Goal: Check status: Check status

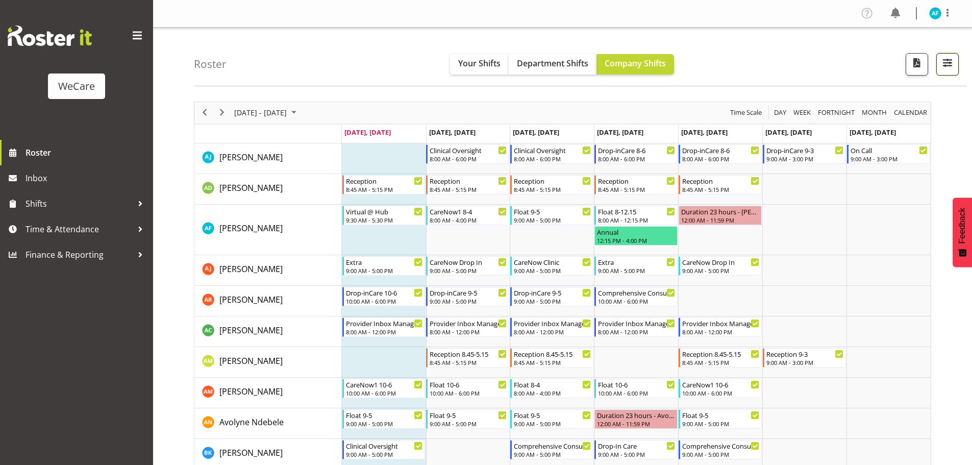
click at [939, 64] on button "button" at bounding box center [947, 64] width 22 height 22
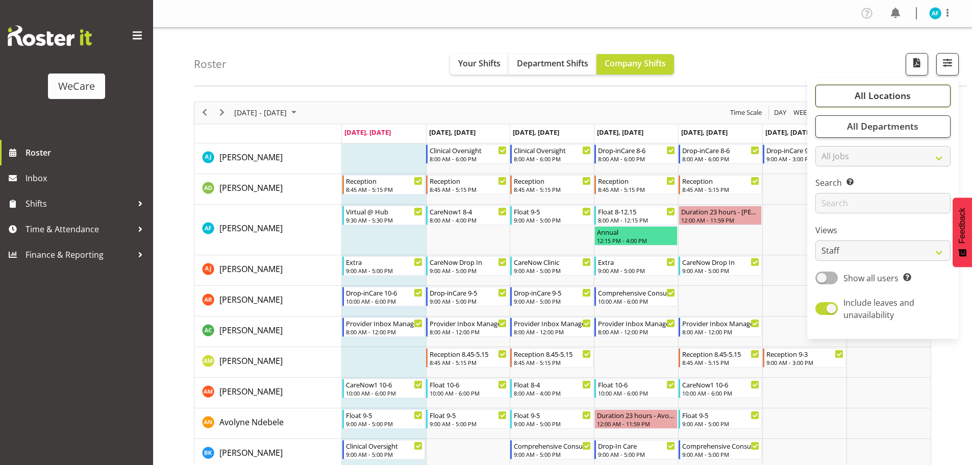
click at [848, 94] on button "All Locations" at bounding box center [882, 96] width 135 height 22
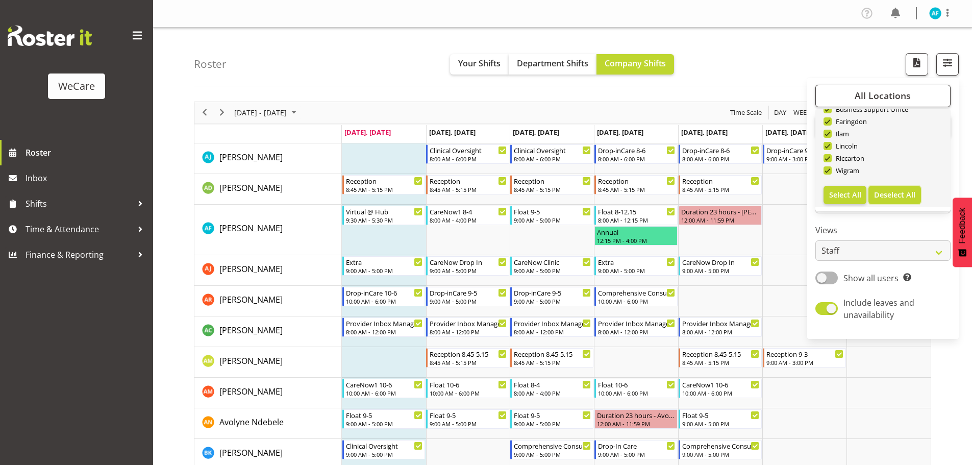
click at [883, 193] on span "Deselect All" at bounding box center [894, 195] width 41 height 10
checkbox input "false"
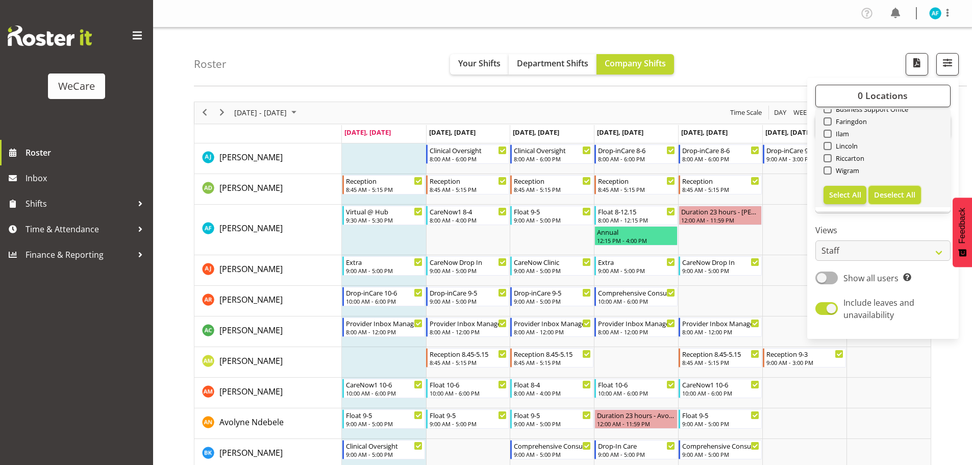
checkbox input "false"
click at [828, 170] on span at bounding box center [827, 170] width 8 height 8
click at [828, 170] on input "Wigram" at bounding box center [826, 170] width 7 height 7
checkbox input "true"
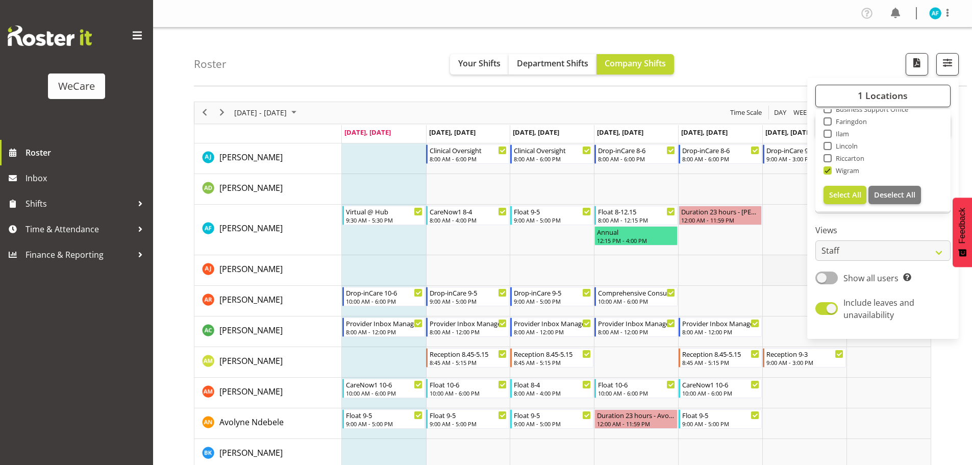
click at [768, 277] on td "Timeline Week of August 25, 2025" at bounding box center [804, 270] width 84 height 31
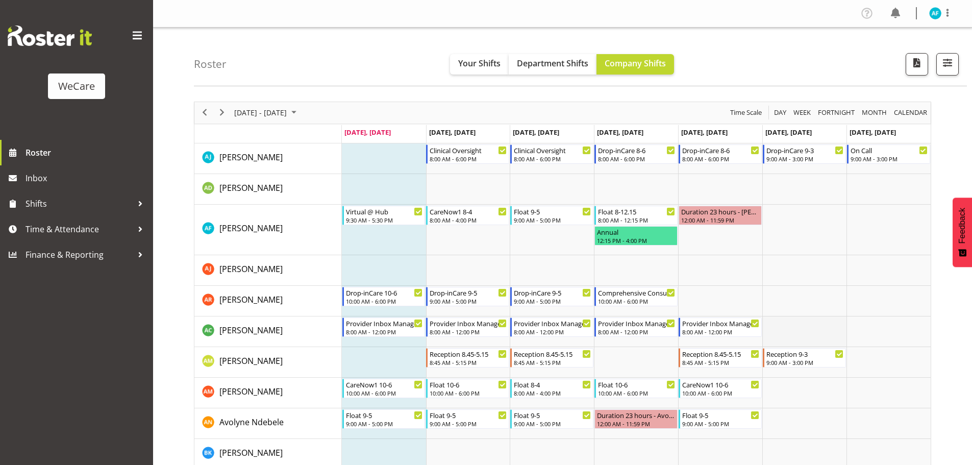
click at [776, 319] on td "Timeline Week of August 25, 2025" at bounding box center [804, 331] width 84 height 31
click at [549, 121] on div "[DATE] - [DATE] [DATE] Day Week Fortnight Month calendar Month Agenda Time Scale" at bounding box center [562, 112] width 736 height 21
click at [226, 110] on span "Next" at bounding box center [222, 112] width 12 height 13
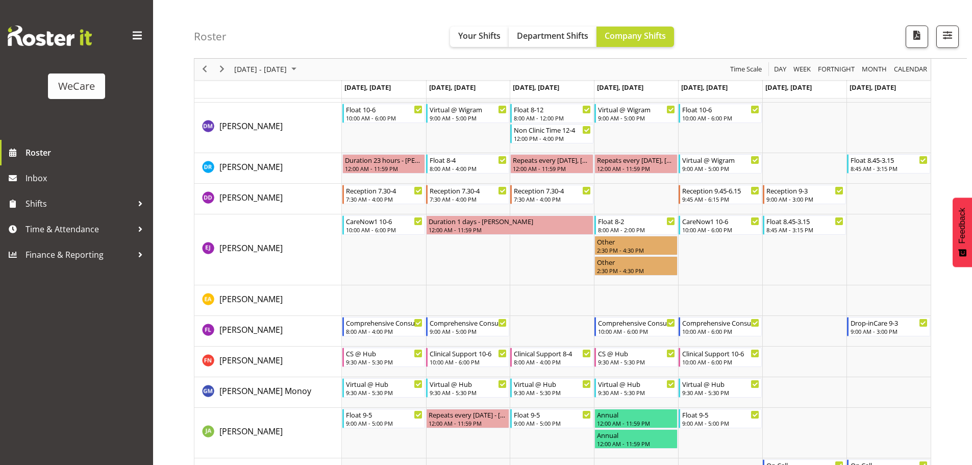
scroll to position [459, 0]
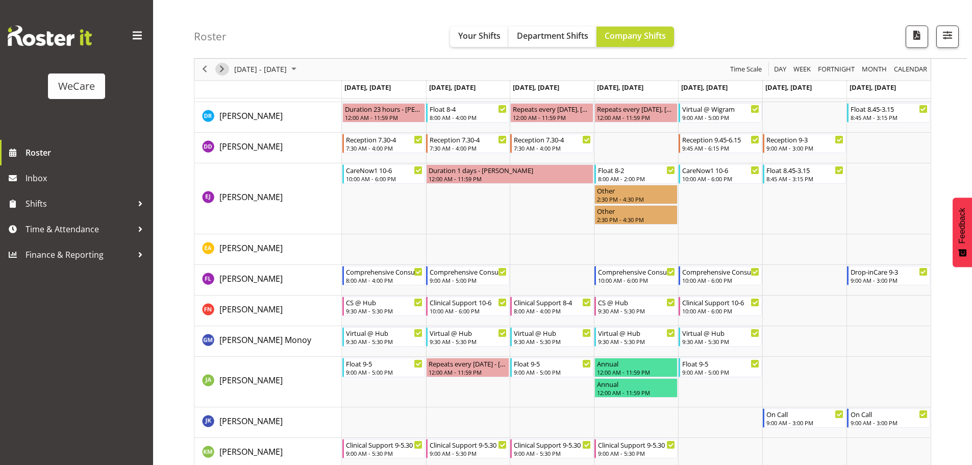
click at [222, 70] on span "Next" at bounding box center [222, 69] width 12 height 13
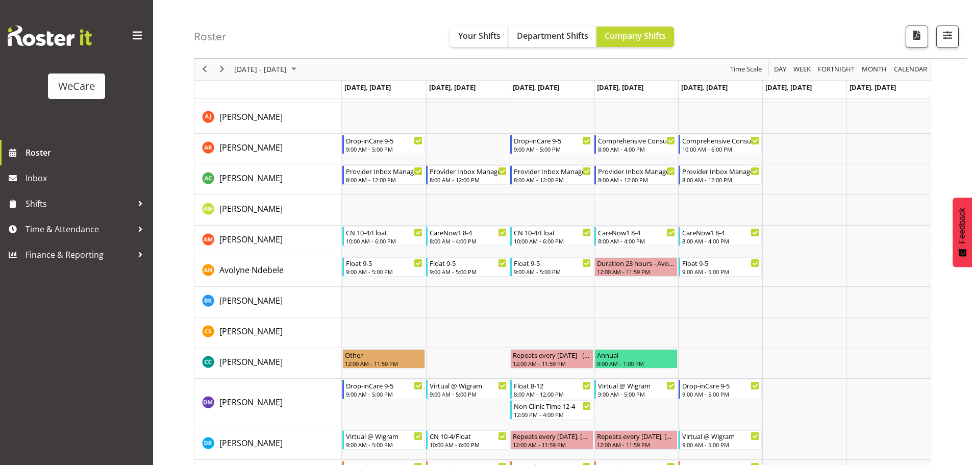
scroll to position [153, 0]
